Goal: Navigation & Orientation: Find specific page/section

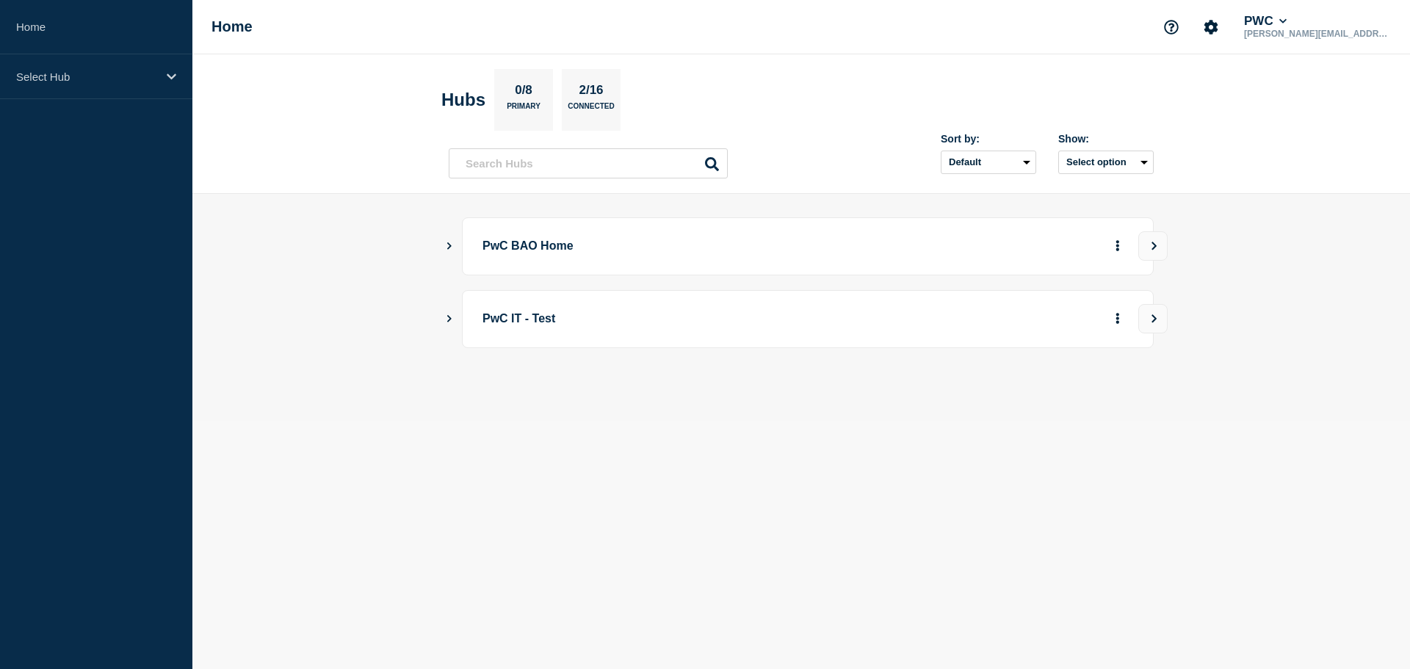
click at [449, 255] on div "PwC BAO Home" at bounding box center [801, 246] width 705 height 58
click at [449, 250] on button "Show Connected Hubs" at bounding box center [449, 246] width 7 height 11
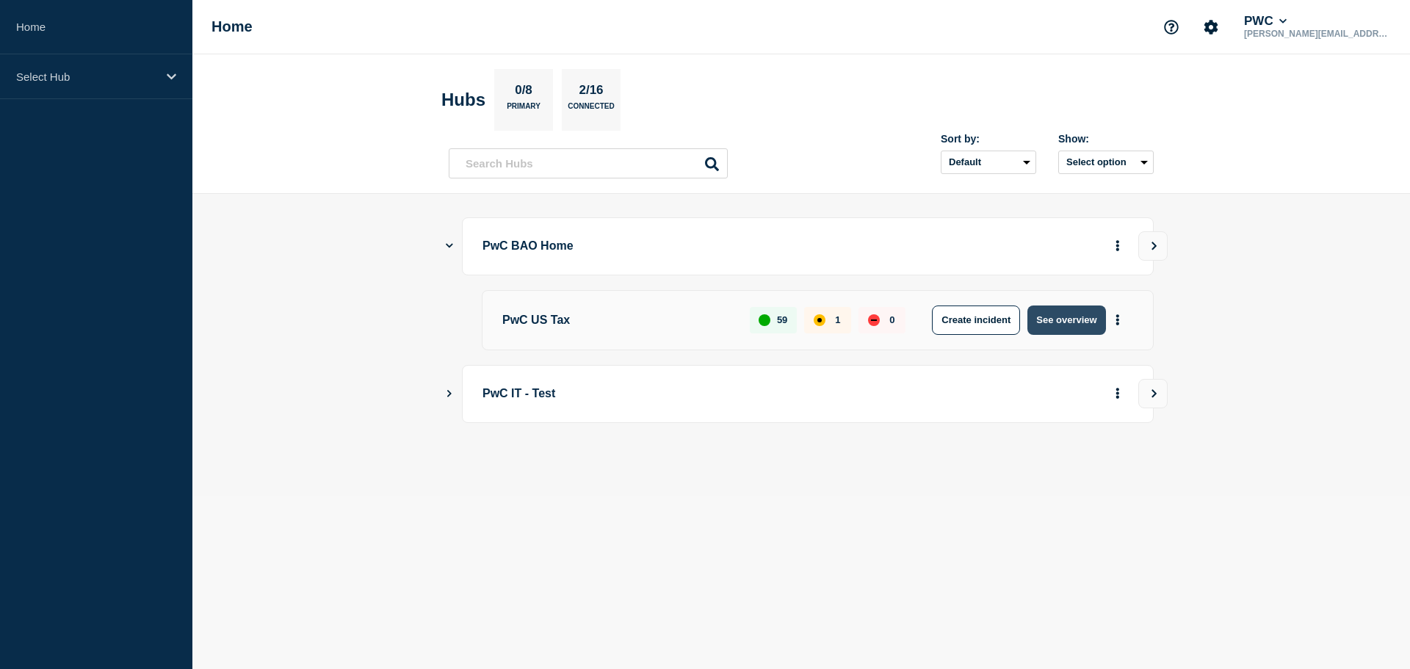
click at [1061, 314] on button "See overview" at bounding box center [1067, 320] width 78 height 29
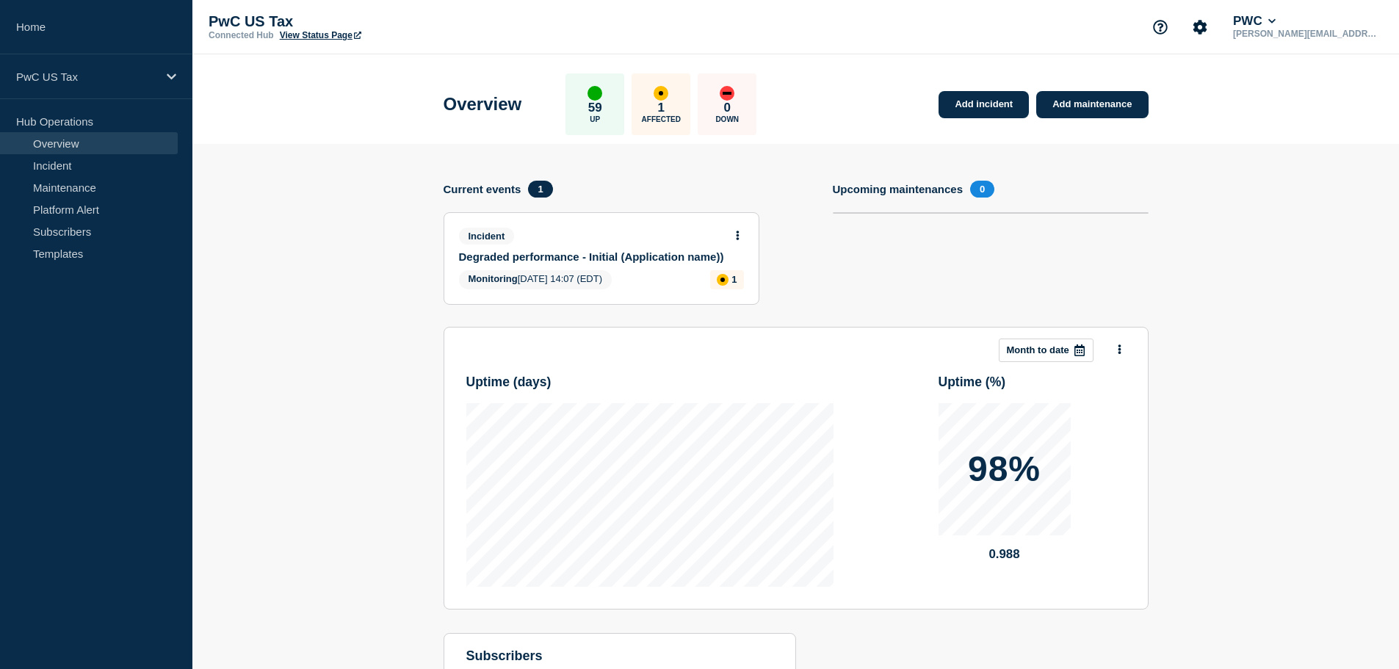
click at [889, 190] on h4 "Upcoming maintenances" at bounding box center [898, 189] width 131 height 12
